Goal: Information Seeking & Learning: Learn about a topic

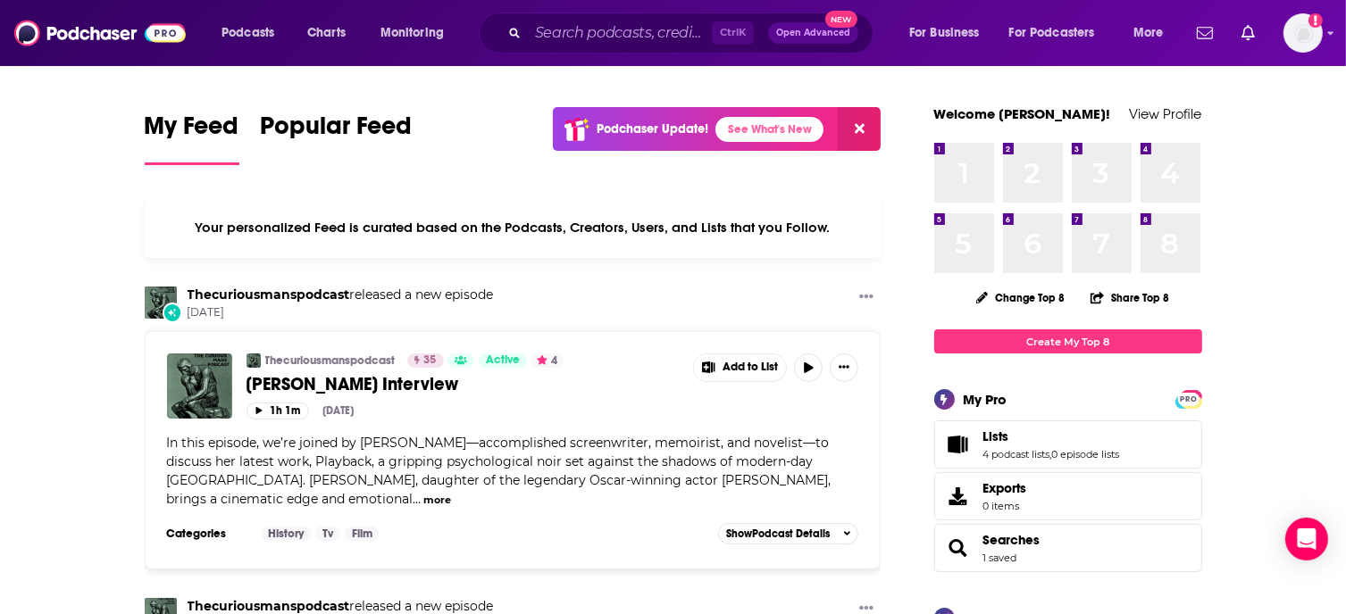
click at [522, 31] on div "Ctrl K Open Advanced New" at bounding box center [676, 33] width 395 height 41
click at [582, 28] on input "Search podcasts, credits, & more..." at bounding box center [620, 33] width 184 height 29
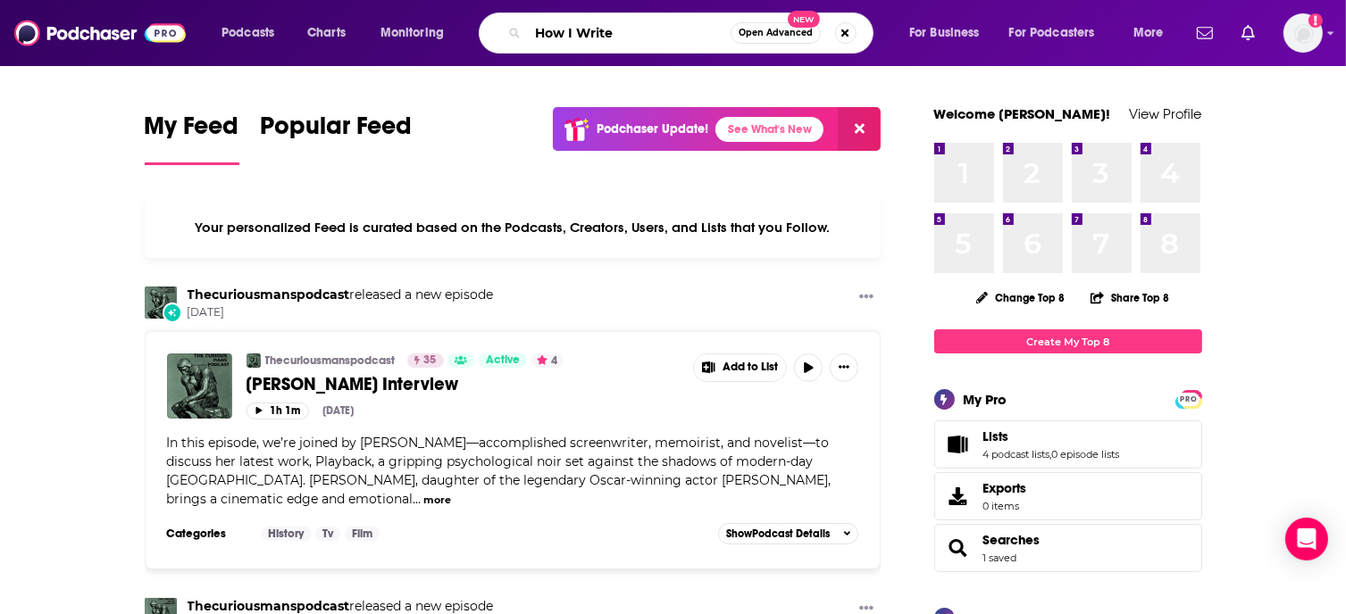
type input "How I Write"
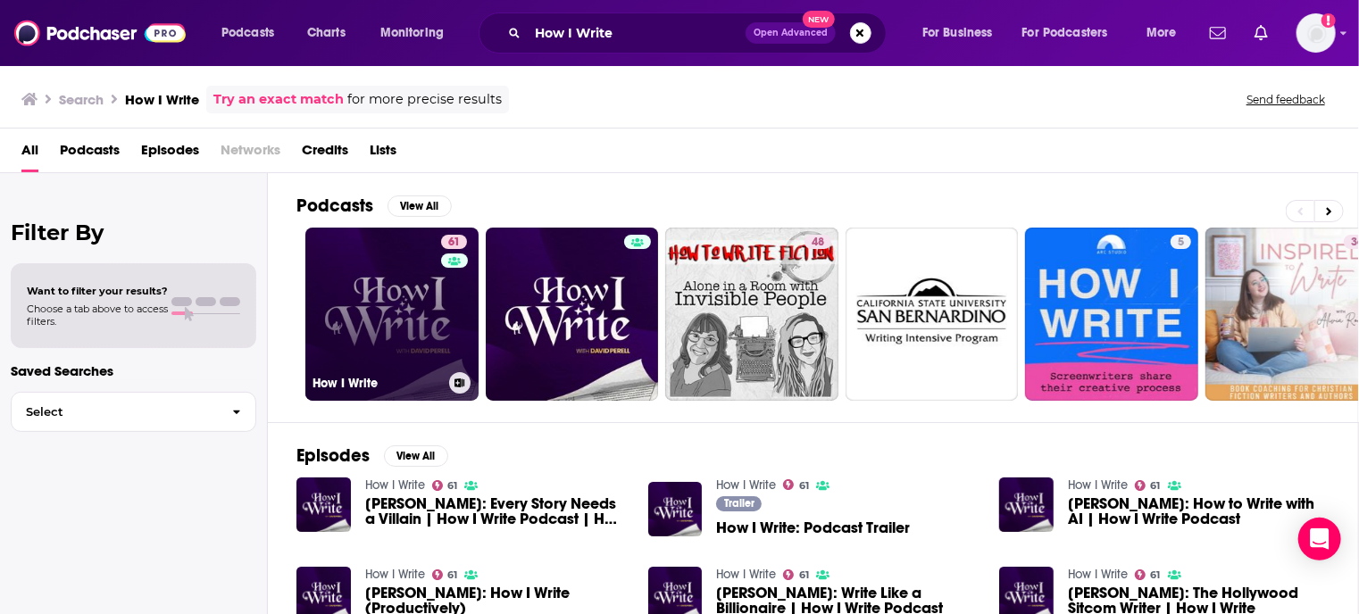
click at [379, 263] on link "61 How I Write" at bounding box center [391, 314] width 173 height 173
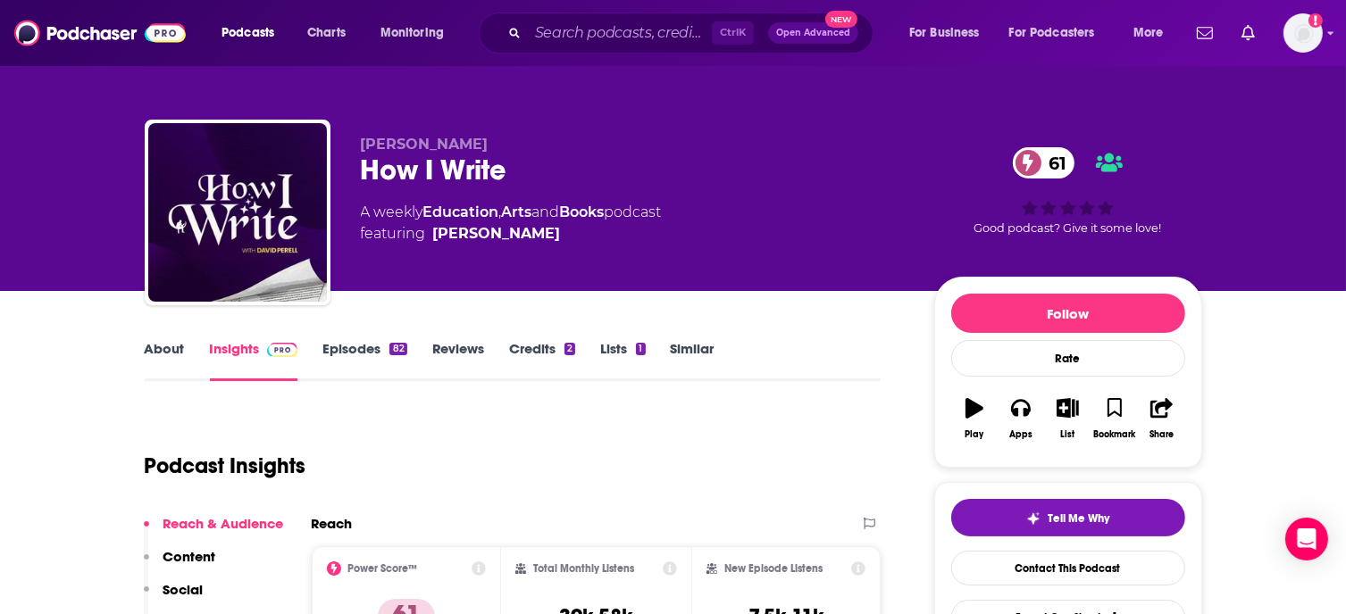
scroll to position [268, 0]
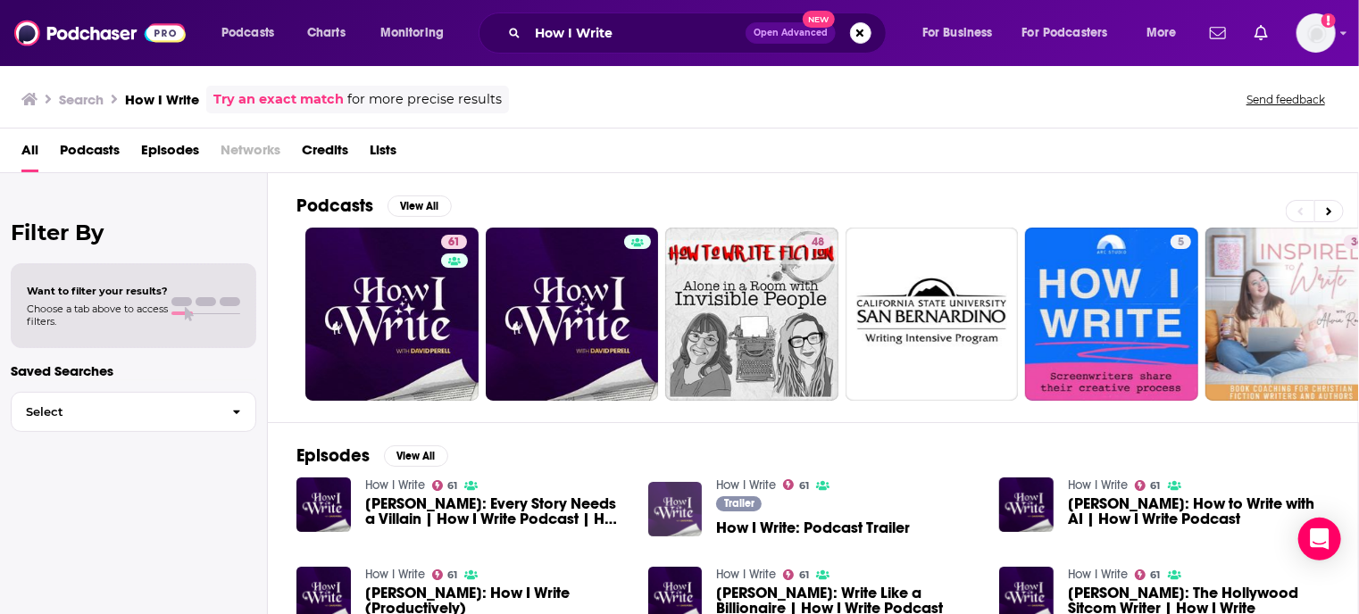
click at [681, 509] on img "How I Write: Podcast Trailer" at bounding box center [675, 509] width 54 height 54
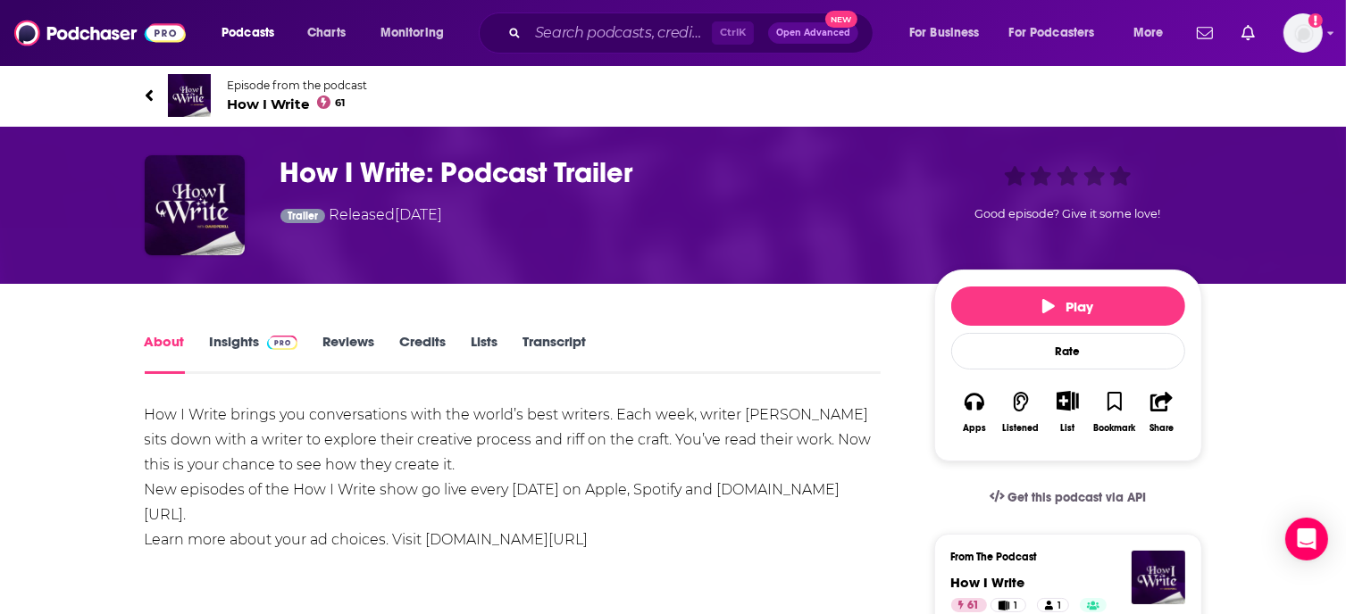
click at [238, 342] on link "Insights" at bounding box center [254, 353] width 88 height 41
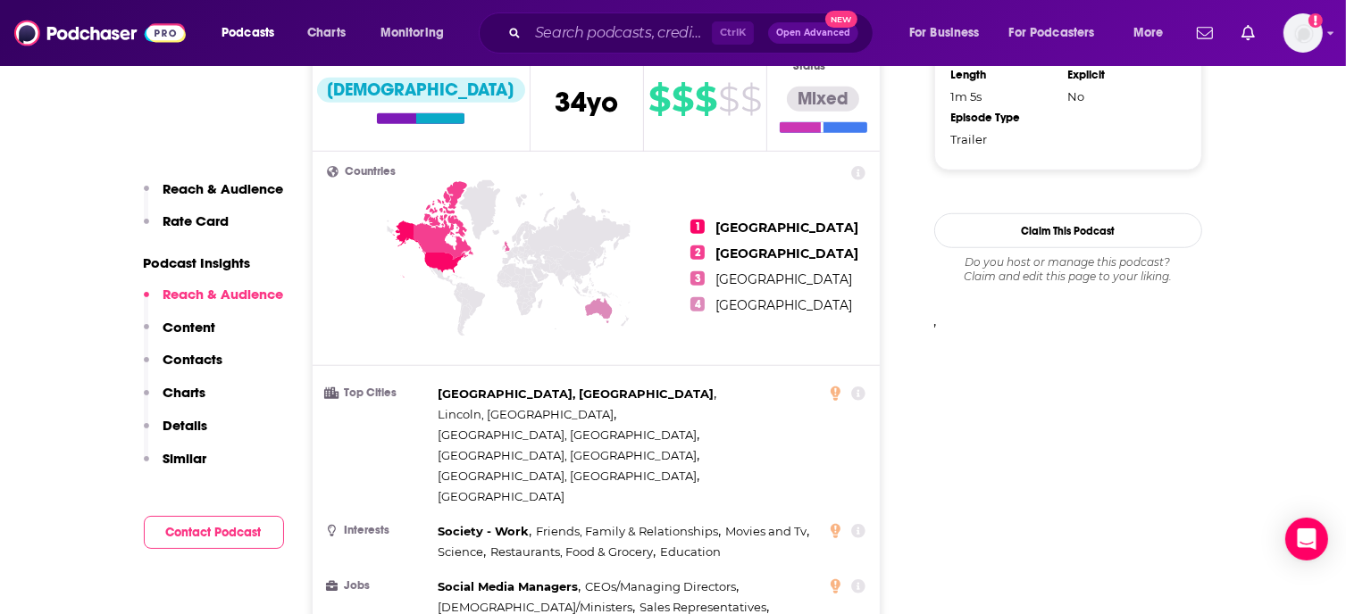
scroll to position [893, 0]
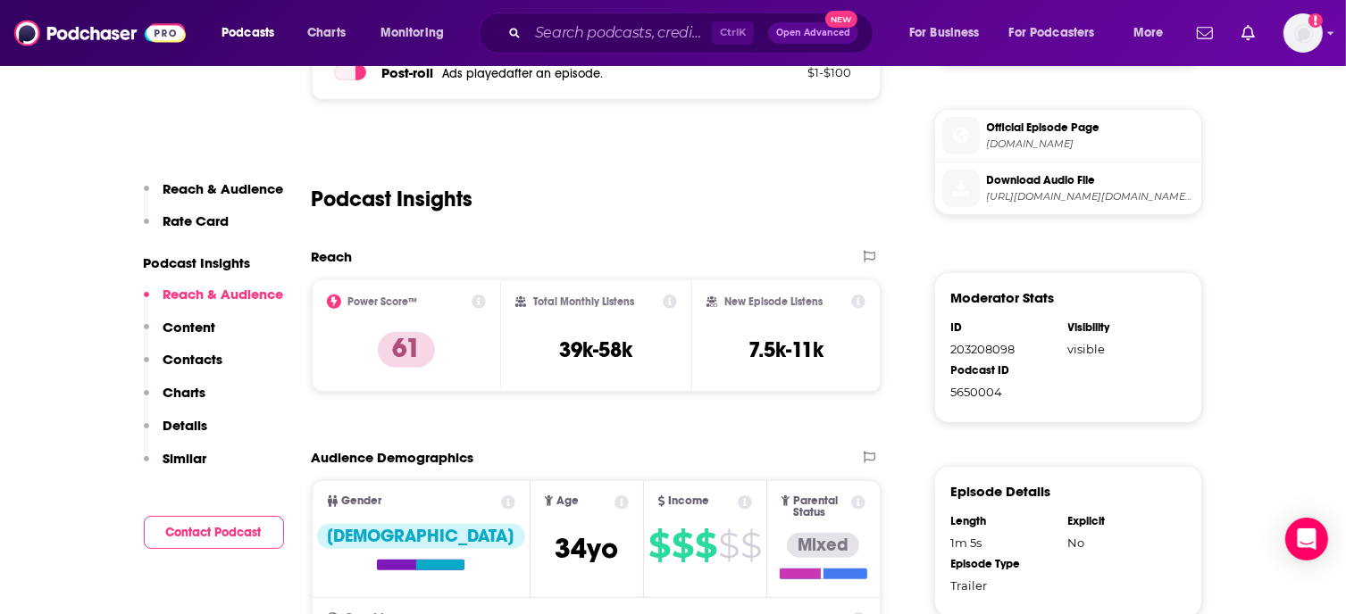
click at [188, 330] on p "Content" at bounding box center [189, 327] width 53 height 17
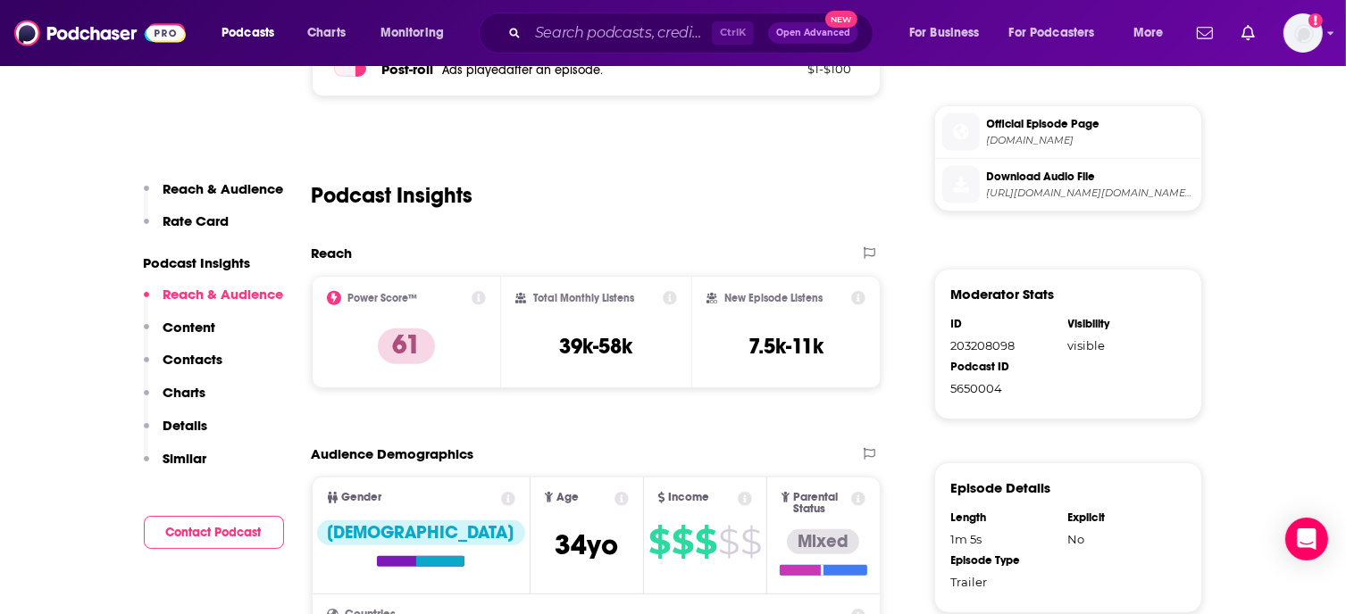
scroll to position [1165, 0]
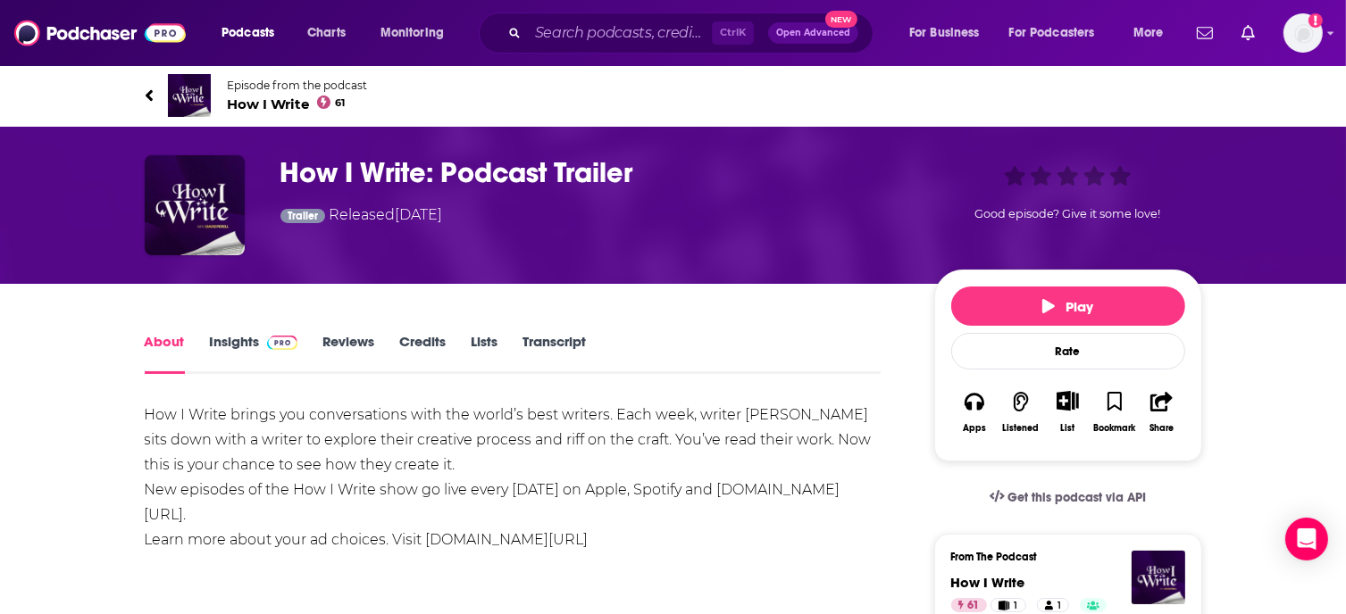
click at [351, 346] on link "Reviews" at bounding box center [348, 353] width 52 height 41
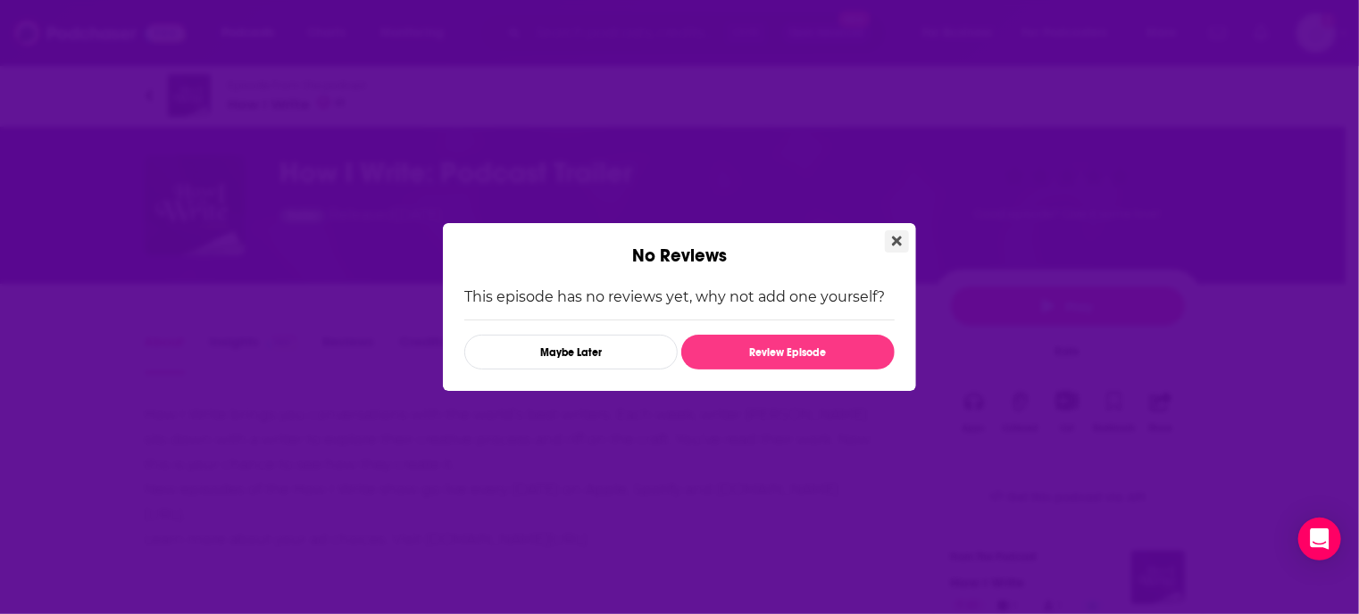
click at [900, 241] on icon "Close" at bounding box center [897, 241] width 10 height 14
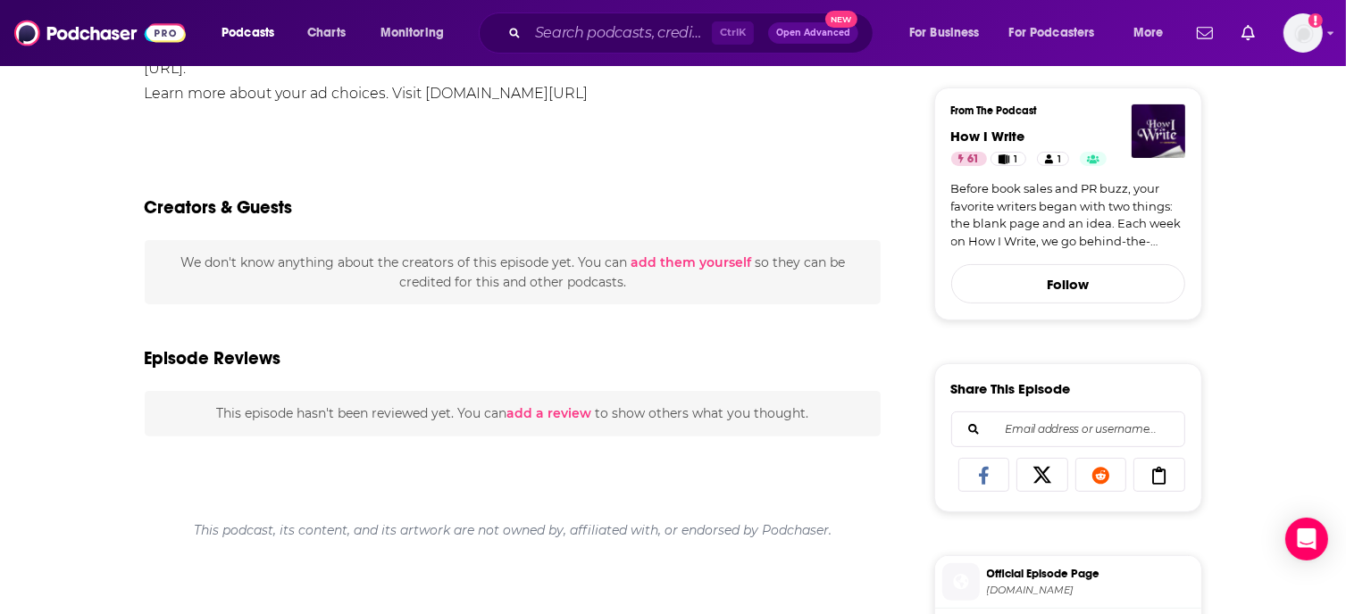
scroll to position [89, 0]
